Goal: Check status

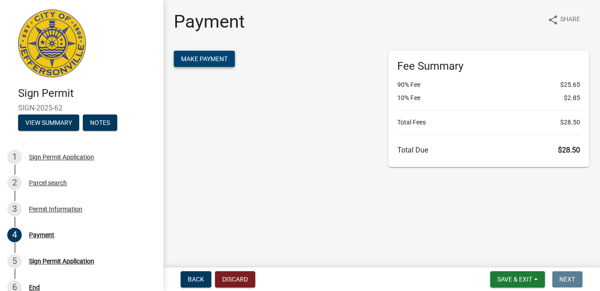
click at [202, 57] on span "Make Payment" at bounding box center [204, 58] width 47 height 7
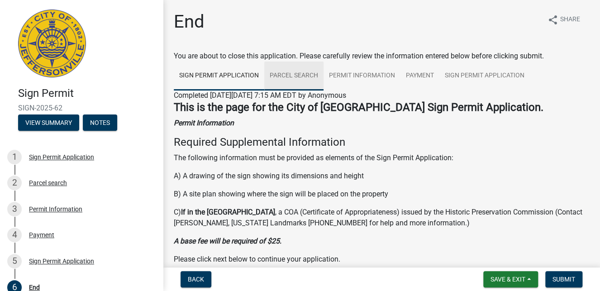
click at [292, 72] on link "Parcel search" at bounding box center [293, 76] width 59 height 29
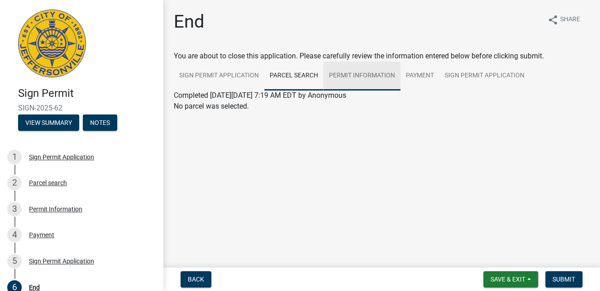
click at [358, 73] on link "Permit Information" at bounding box center [361, 76] width 77 height 29
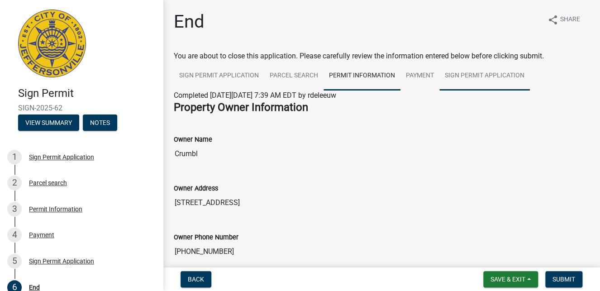
click at [463, 71] on link "Sign Permit Application" at bounding box center [484, 76] width 90 height 29
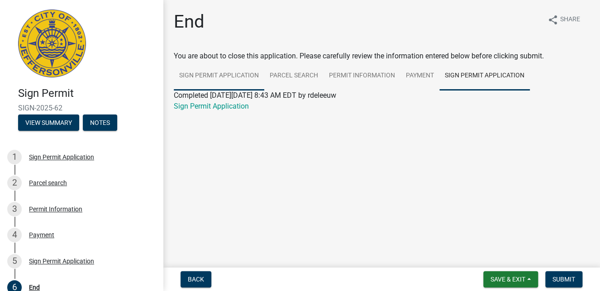
click at [199, 78] on link "Sign Permit Application" at bounding box center [219, 76] width 90 height 29
